Goal: Answer question/provide support: Share knowledge or assist other users

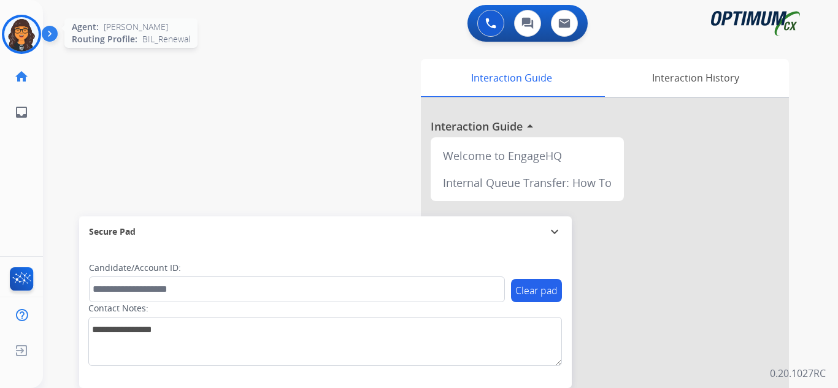
click at [16, 42] on img at bounding box center [21, 34] width 34 height 34
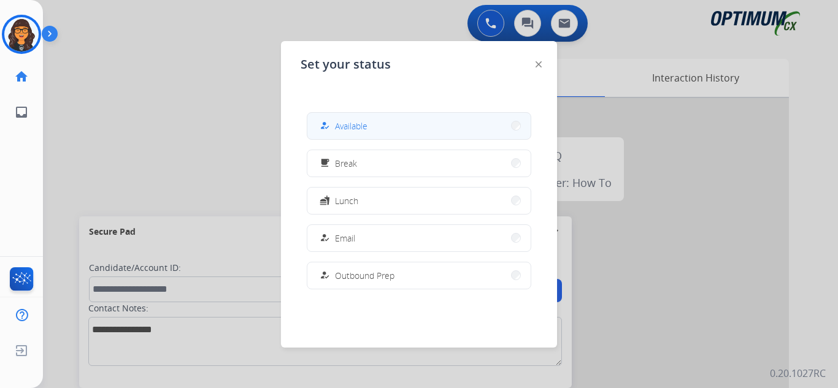
click at [338, 118] on button "how_to_reg Available" at bounding box center [418, 126] width 223 height 26
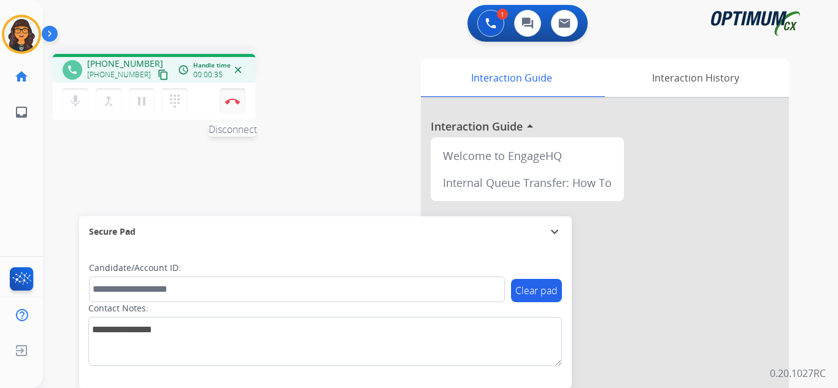
click at [230, 104] on button "Disconnect" at bounding box center [233, 101] width 26 height 26
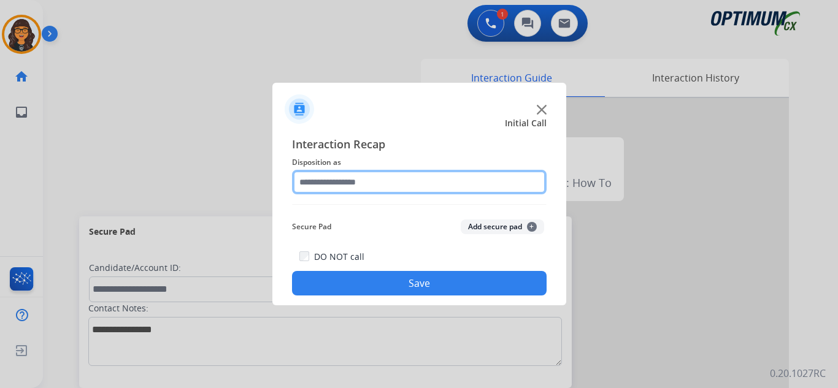
click at [342, 179] on input "text" at bounding box center [419, 182] width 255 height 25
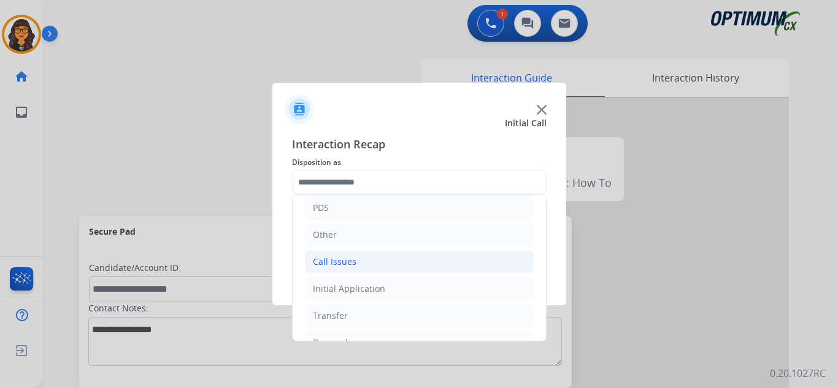
click at [349, 267] on div "Call Issues" at bounding box center [335, 262] width 44 height 12
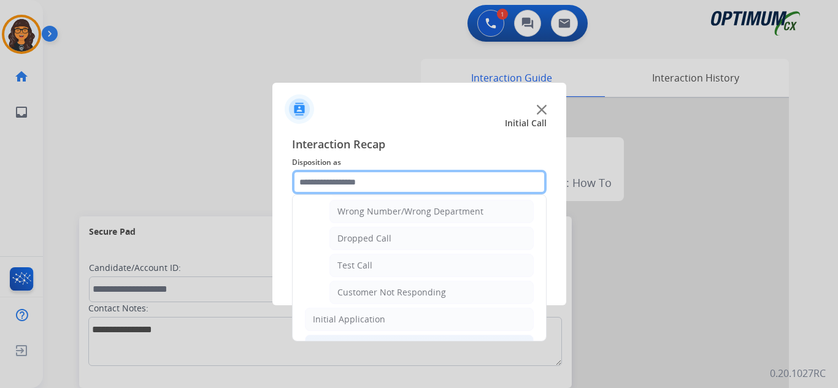
scroll to position [184, 0]
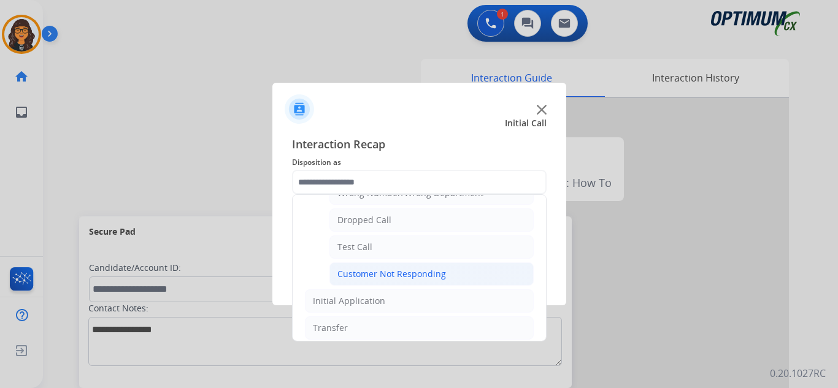
click at [403, 276] on div "Customer Not Responding" at bounding box center [391, 274] width 109 height 12
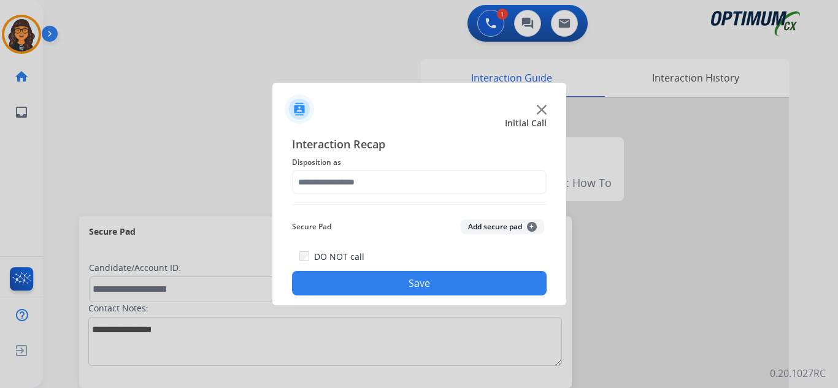
type input "**********"
click at [407, 288] on button "Save" at bounding box center [419, 283] width 255 height 25
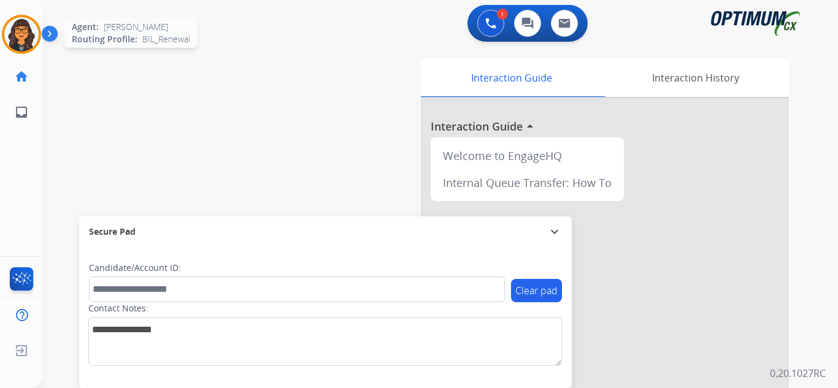
click at [26, 34] on img at bounding box center [21, 34] width 34 height 34
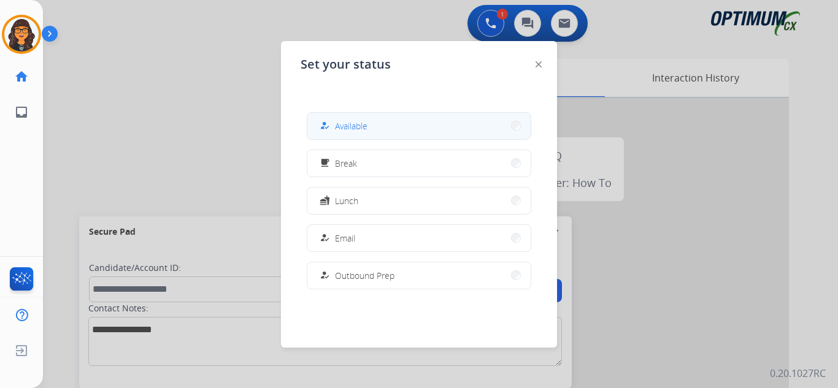
click at [358, 125] on span "Available" at bounding box center [351, 126] width 33 height 13
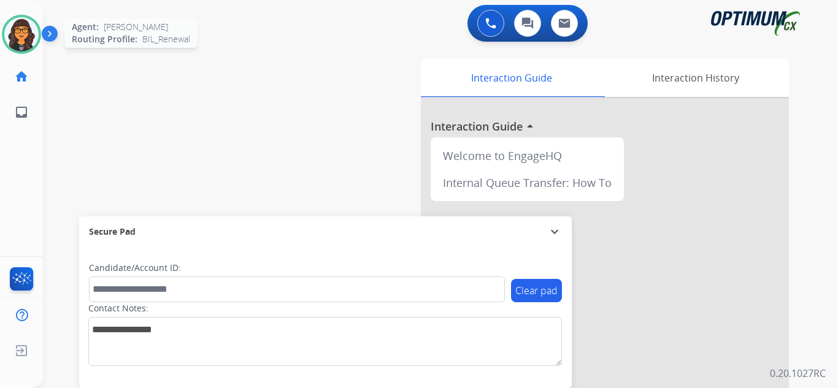
click at [22, 29] on img at bounding box center [21, 34] width 34 height 34
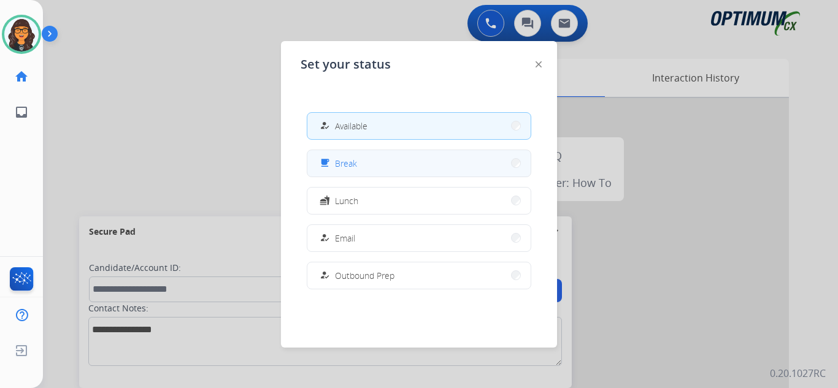
click at [344, 164] on span "Break" at bounding box center [346, 163] width 22 height 13
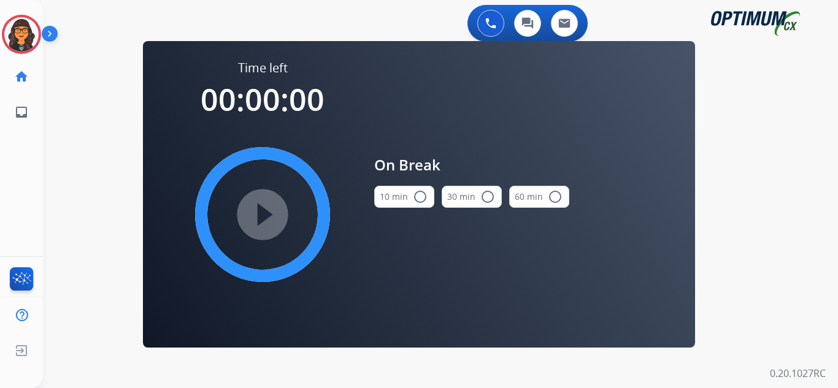
click at [415, 195] on mat-icon "radio_button_unchecked" at bounding box center [420, 197] width 15 height 15
click at [264, 207] on mat-icon "play_circle_filled" at bounding box center [262, 214] width 15 height 15
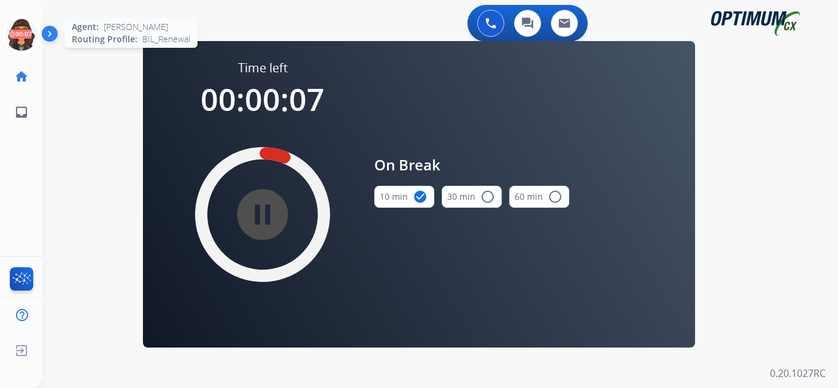
click at [26, 34] on icon at bounding box center [22, 35] width 40 height 40
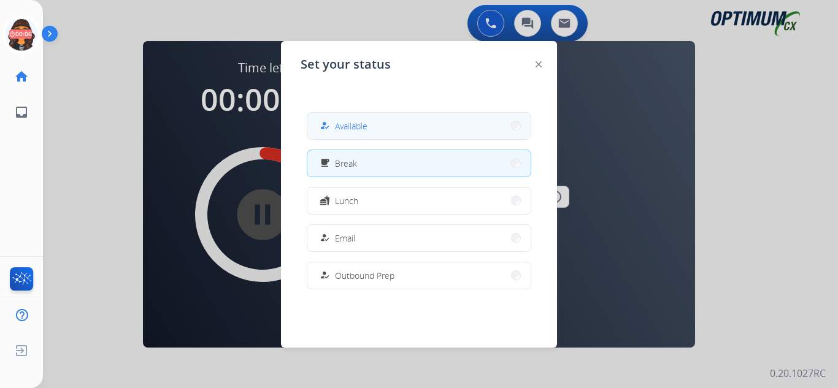
click at [350, 124] on span "Available" at bounding box center [351, 126] width 33 height 13
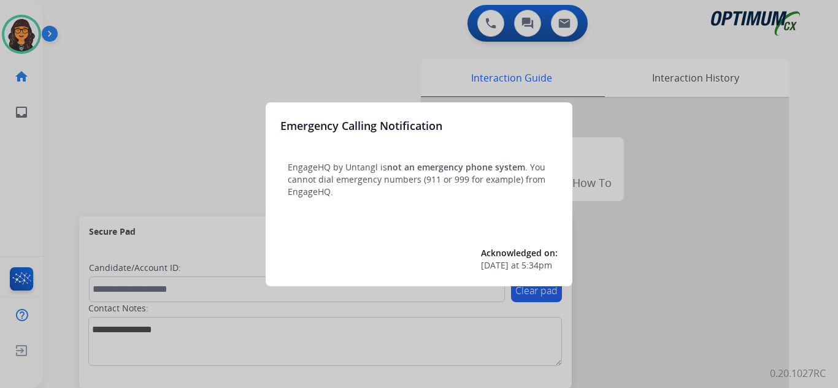
click at [120, 25] on div at bounding box center [419, 194] width 838 height 388
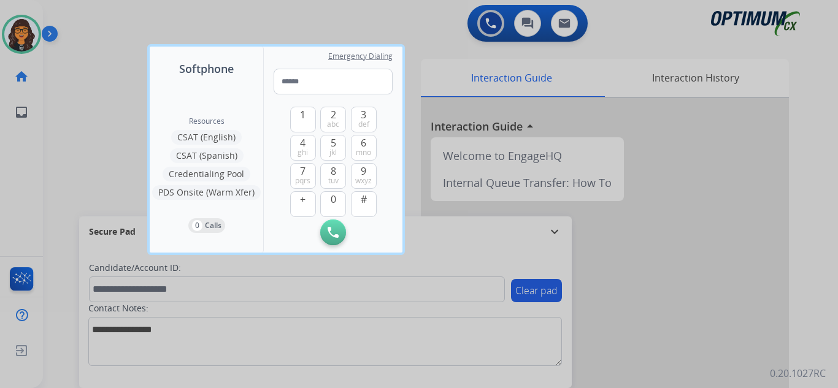
click at [99, 20] on div at bounding box center [419, 194] width 838 height 388
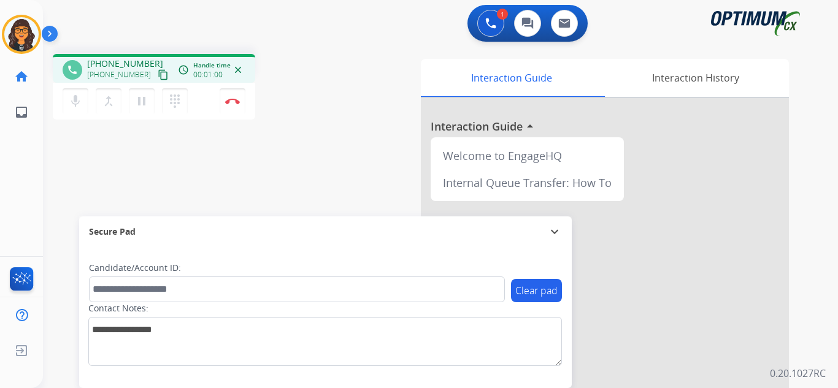
click at [158, 69] on mat-icon "content_copy" at bounding box center [163, 74] width 11 height 11
click at [231, 100] on img at bounding box center [232, 101] width 15 height 6
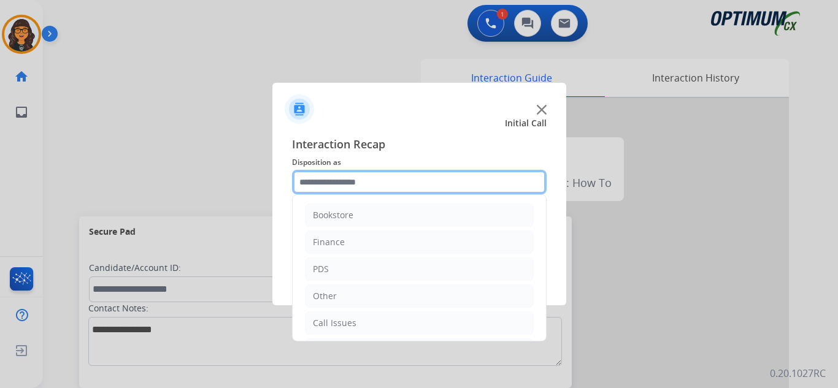
click at [331, 179] on input "text" at bounding box center [419, 182] width 255 height 25
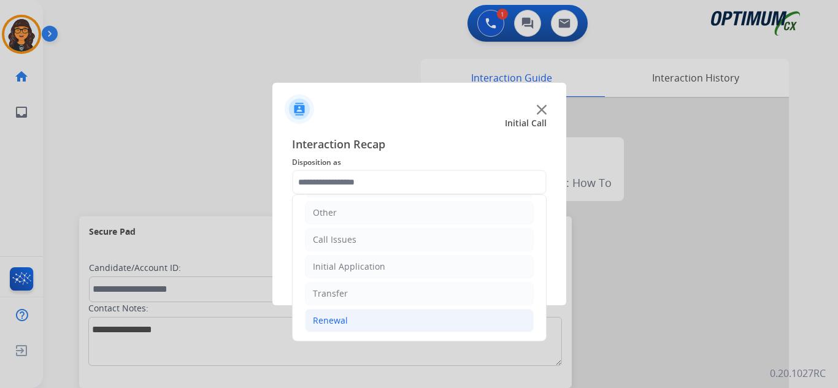
click at [323, 321] on div "Renewal" at bounding box center [330, 321] width 35 height 12
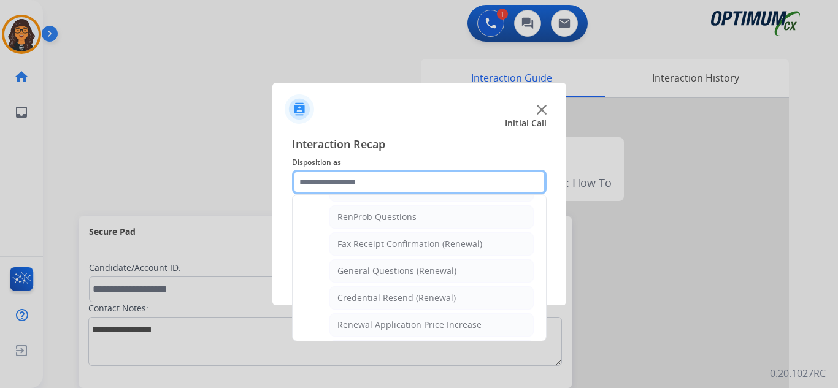
scroll to position [329, 0]
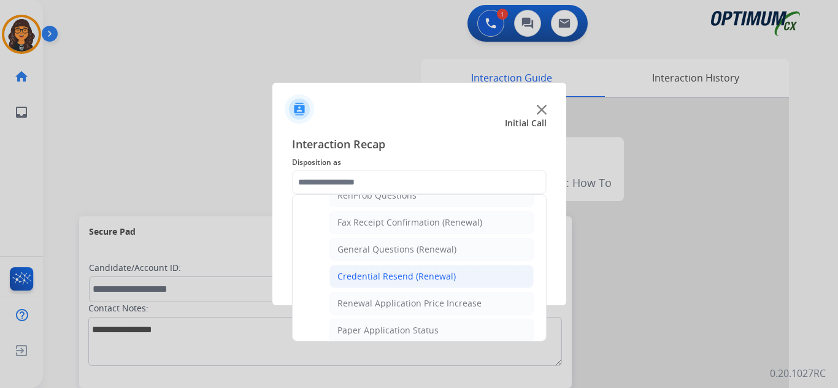
click at [383, 277] on div "Credential Resend (Renewal)" at bounding box center [396, 277] width 118 height 12
type input "**********"
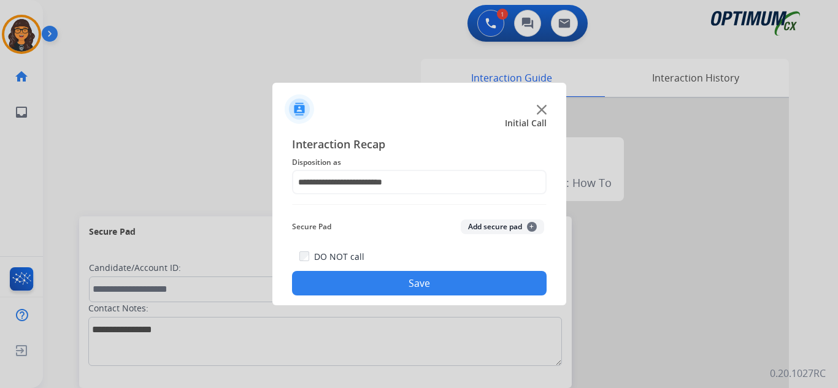
click at [391, 293] on button "Save" at bounding box center [419, 283] width 255 height 25
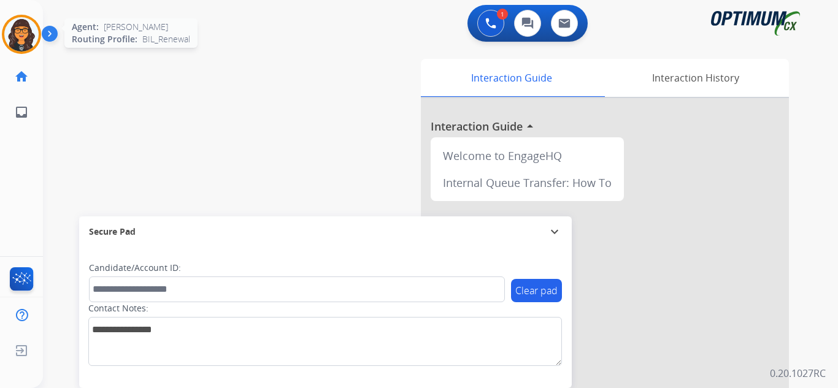
click at [15, 30] on img at bounding box center [21, 34] width 34 height 34
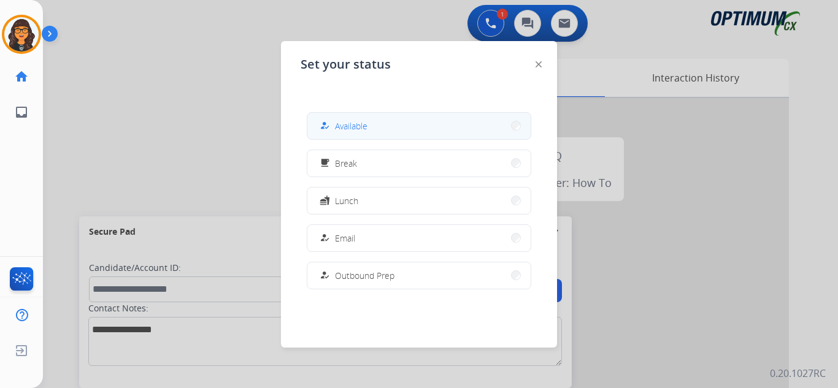
click at [417, 123] on button "how_to_reg Available" at bounding box center [418, 126] width 223 height 26
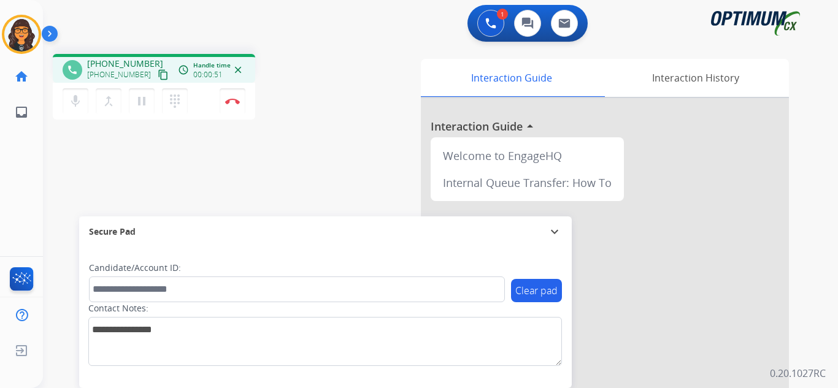
click at [158, 77] on mat-icon "content_copy" at bounding box center [163, 74] width 11 height 11
click at [230, 101] on img at bounding box center [232, 101] width 15 height 6
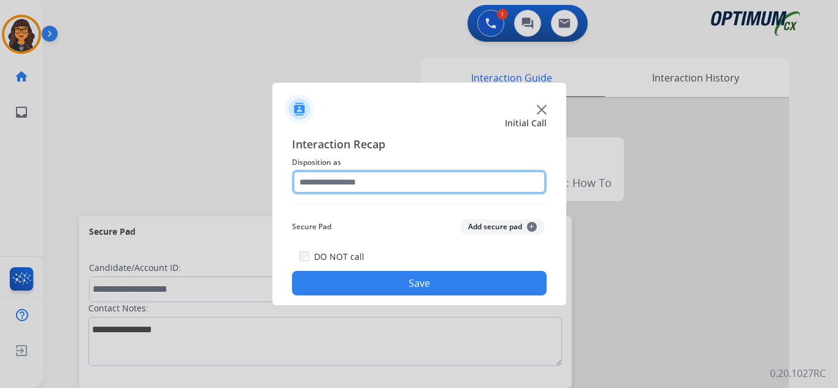
click at [347, 177] on input "text" at bounding box center [419, 182] width 255 height 25
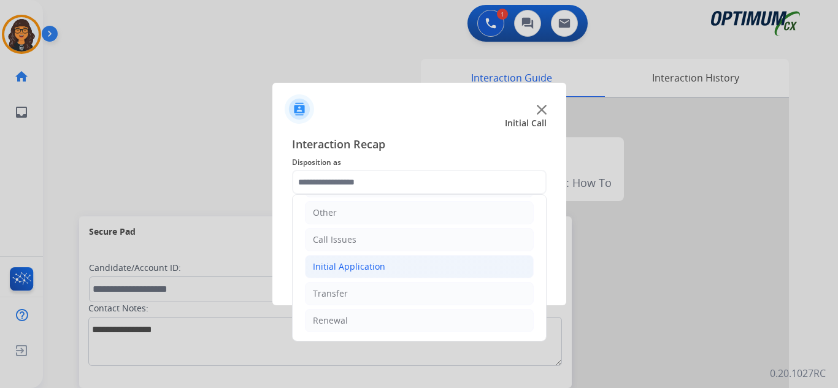
click at [373, 263] on div "Initial Application" at bounding box center [349, 267] width 72 height 12
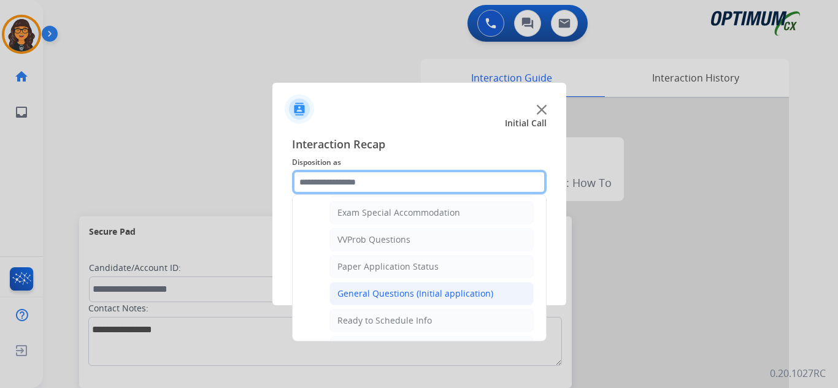
scroll to position [697, 0]
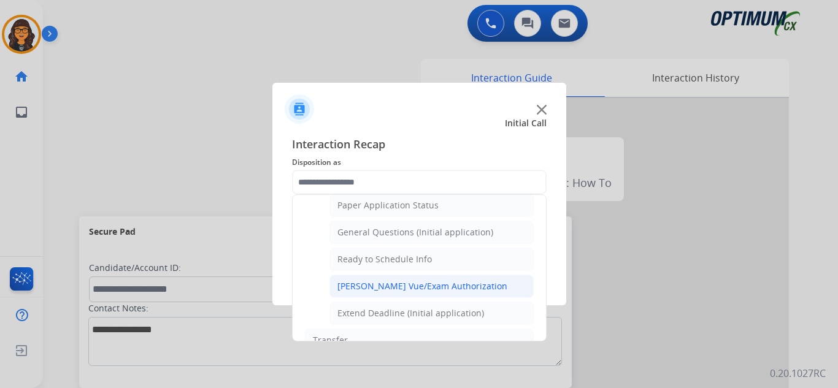
click at [396, 282] on div "Pearson Vue/Exam Authorization" at bounding box center [422, 286] width 170 height 12
type input "**********"
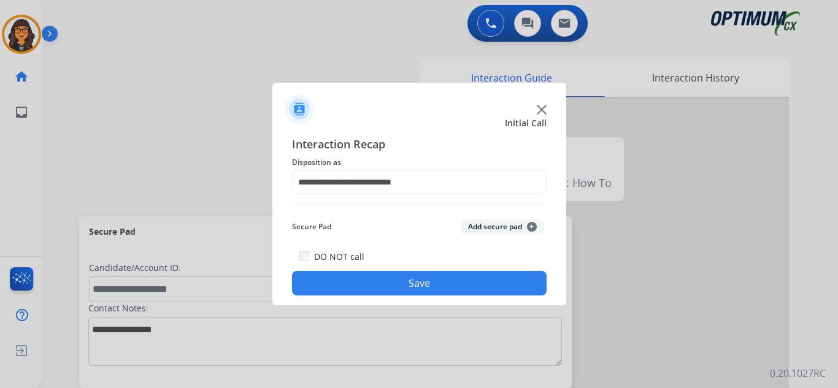
click at [396, 282] on button "Save" at bounding box center [419, 283] width 255 height 25
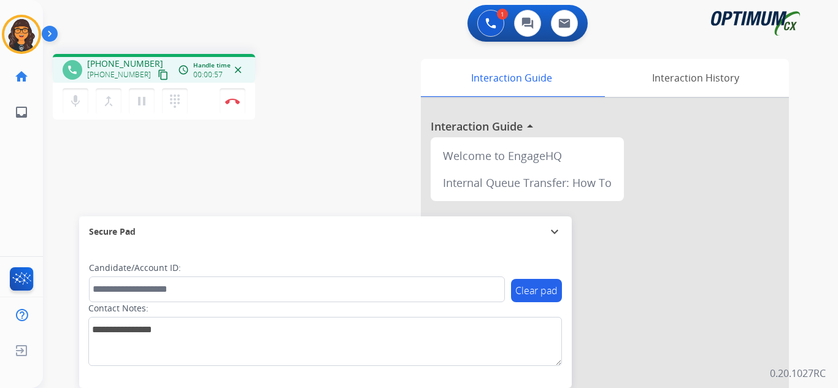
click at [158, 70] on mat-icon "content_copy" at bounding box center [163, 74] width 11 height 11
click at [233, 102] on img at bounding box center [232, 101] width 15 height 6
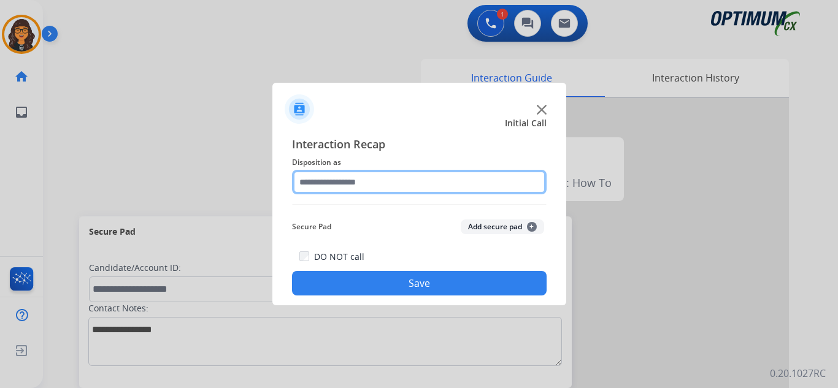
click at [355, 183] on input "text" at bounding box center [419, 182] width 255 height 25
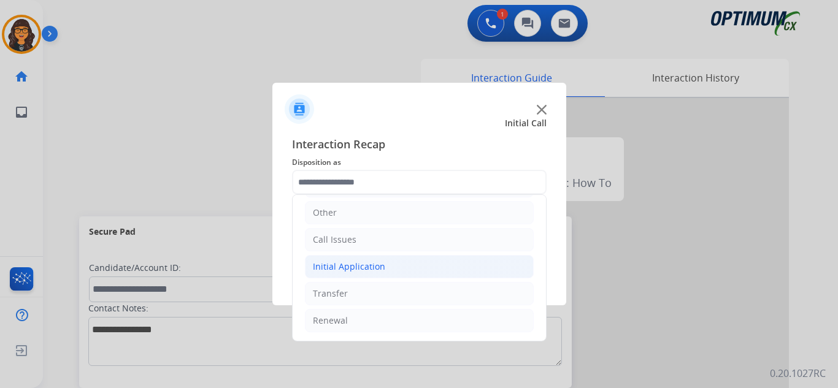
click at [356, 256] on li "Initial Application" at bounding box center [419, 266] width 229 height 23
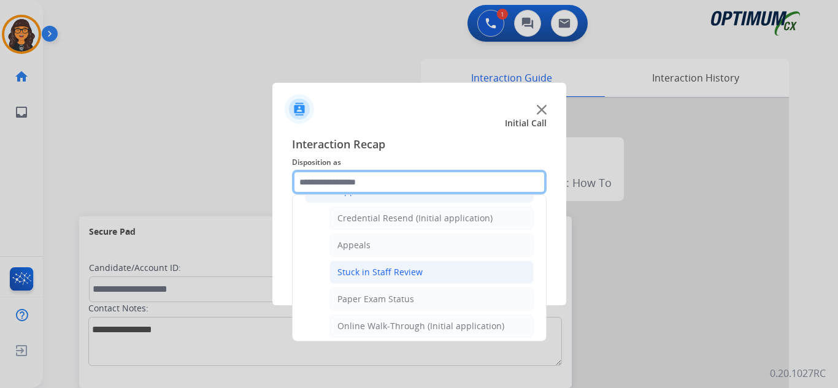
scroll to position [83, 0]
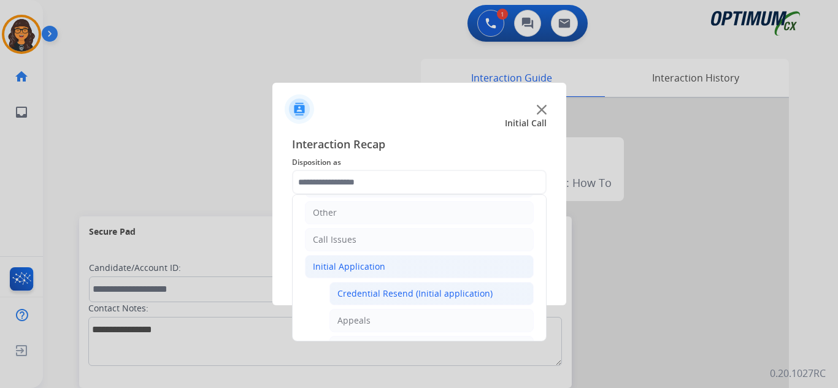
click at [432, 293] on div "Credential Resend (Initial application)" at bounding box center [414, 294] width 155 height 12
type input "**********"
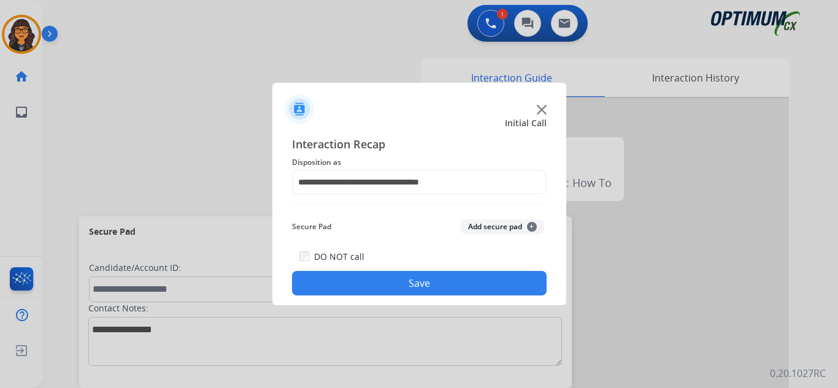
click at [431, 279] on button "Save" at bounding box center [419, 283] width 255 height 25
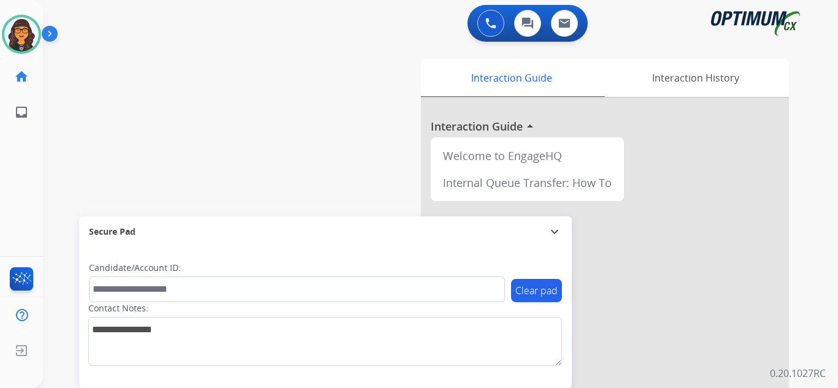
drag, startPoint x: 23, startPoint y: 26, endPoint x: 50, endPoint y: 44, distance: 32.2
click at [23, 26] on img at bounding box center [21, 34] width 34 height 34
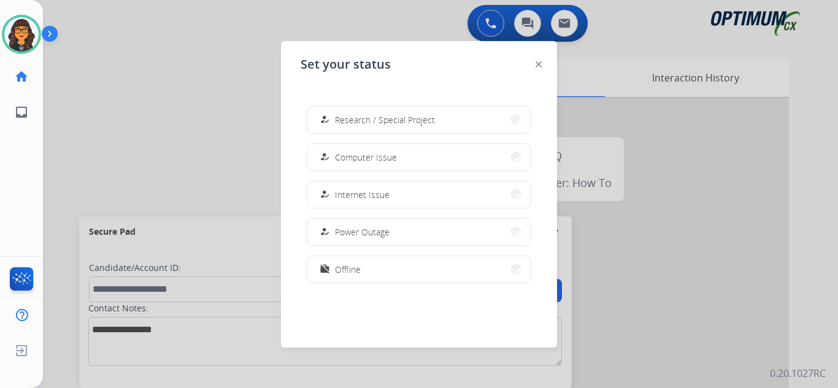
scroll to position [306, 0]
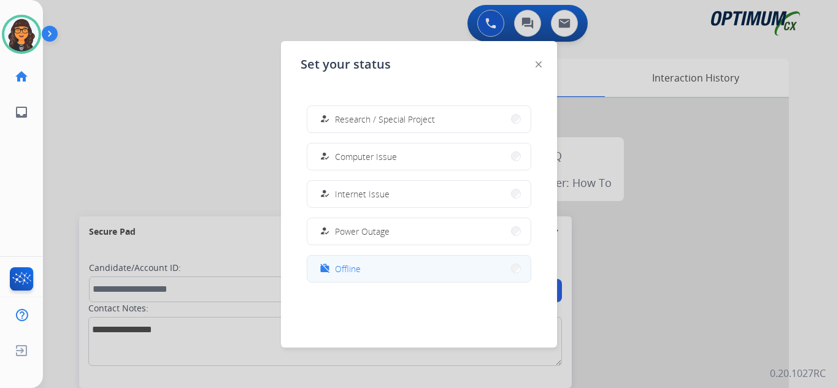
click at [341, 265] on span "Offline" at bounding box center [348, 269] width 26 height 13
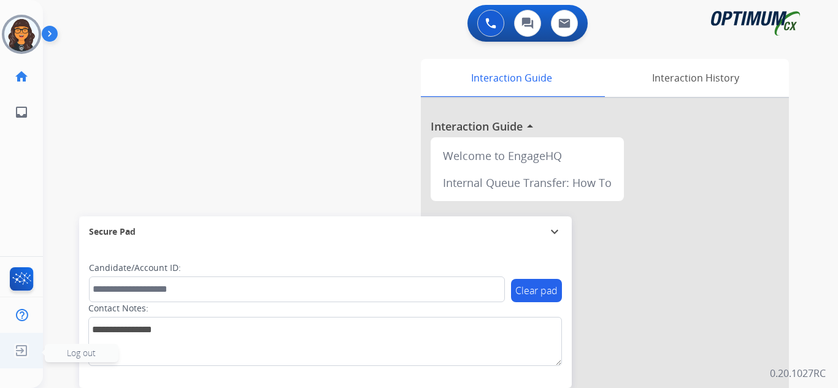
click at [26, 347] on img at bounding box center [21, 350] width 22 height 23
click at [18, 349] on img at bounding box center [21, 350] width 22 height 23
